Goal: Navigation & Orientation: Find specific page/section

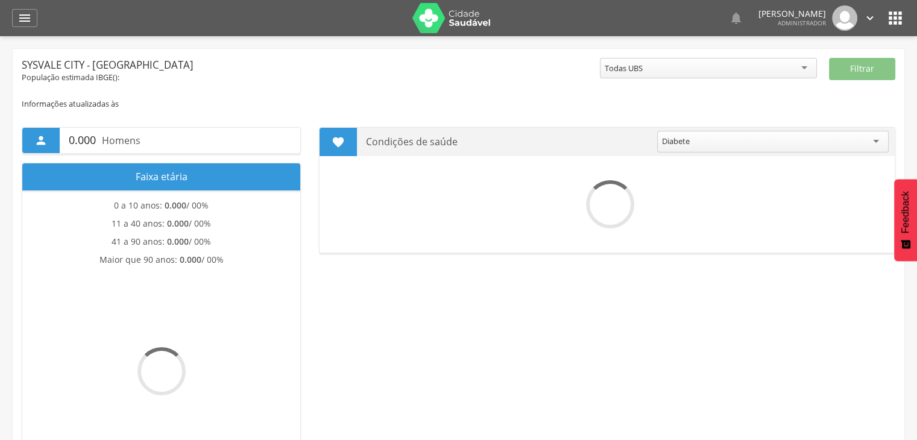
click at [864, 9] on link "" at bounding box center [869, 17] width 13 height 25
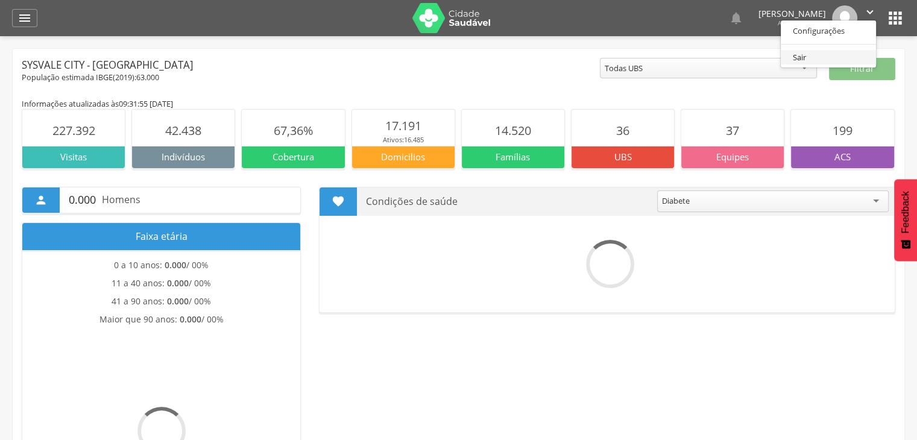
click at [818, 55] on link "Sair" at bounding box center [828, 57] width 95 height 15
click at [634, 357] on div " 0.000 Homens Faixa etária 0 a 10 anos: 0.000 / 00% 11 a 40 anos: 0.000 / 00% …" at bounding box center [458, 355] width 891 height 372
click at [875, 14] on icon "" at bounding box center [869, 17] width 13 height 13
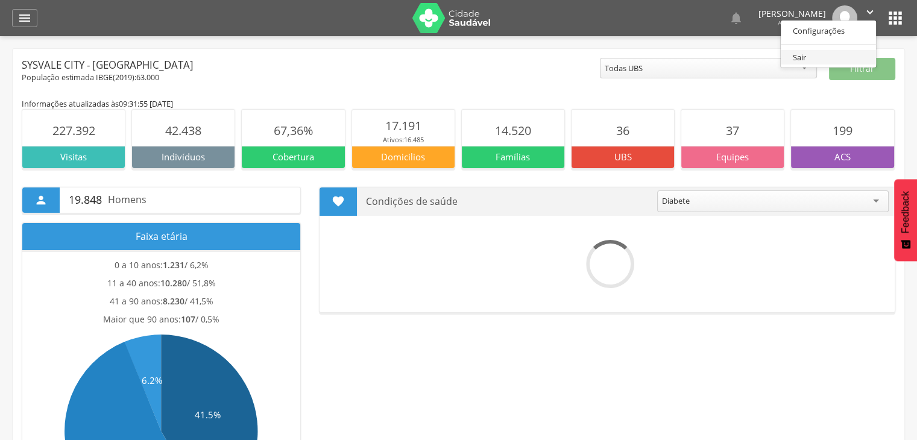
click at [822, 58] on link "Sair" at bounding box center [828, 57] width 95 height 15
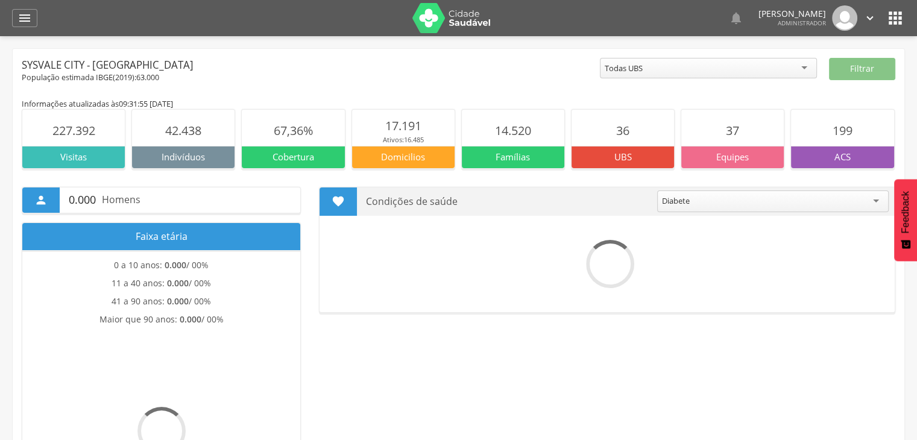
click at [673, 265] on div at bounding box center [609, 264] width 569 height 48
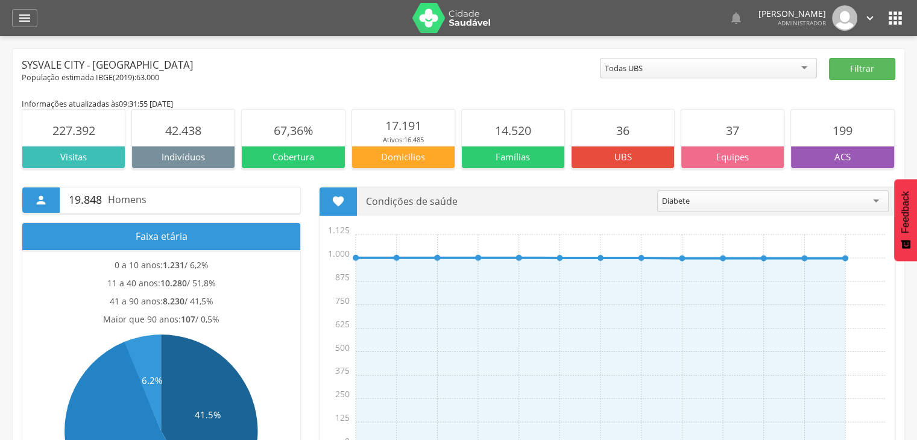
click at [458, 19] on img at bounding box center [451, 18] width 78 height 30
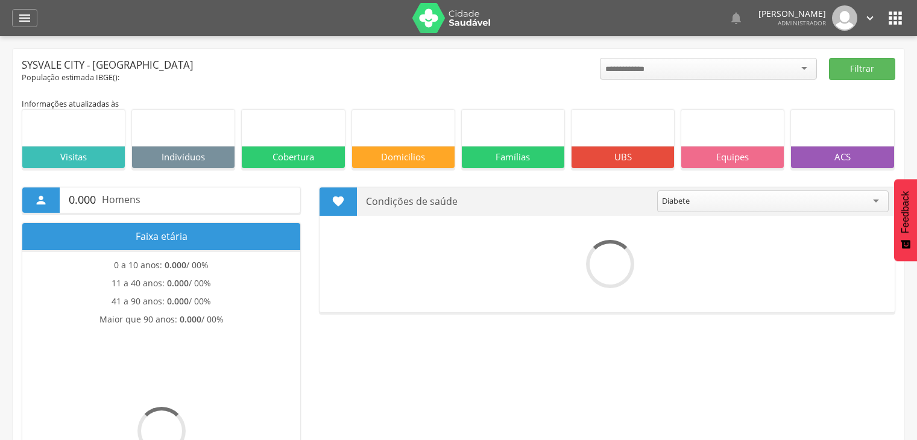
click at [887, 22] on icon "" at bounding box center [894, 17] width 19 height 19
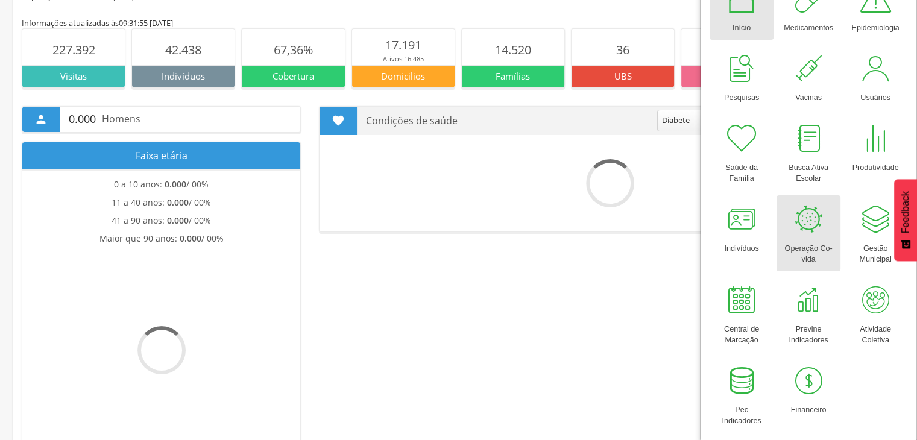
scroll to position [60, 0]
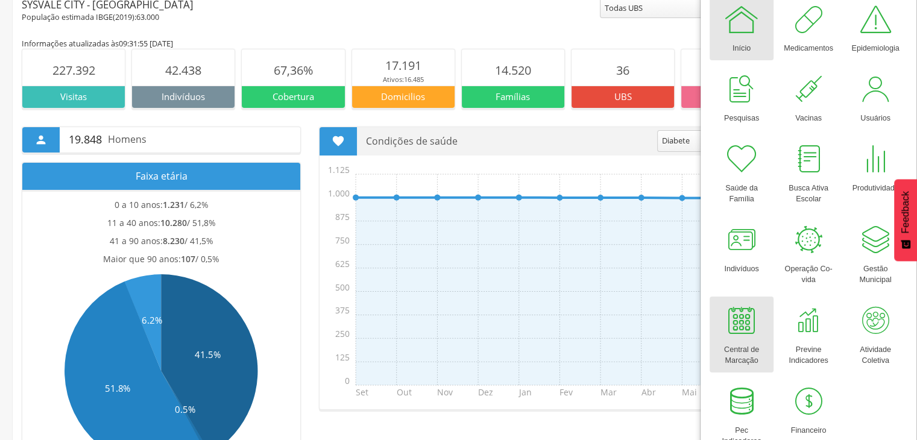
click at [755, 339] on div "Central de Marcação" at bounding box center [741, 353] width 52 height 28
